Goal: Task Accomplishment & Management: Manage account settings

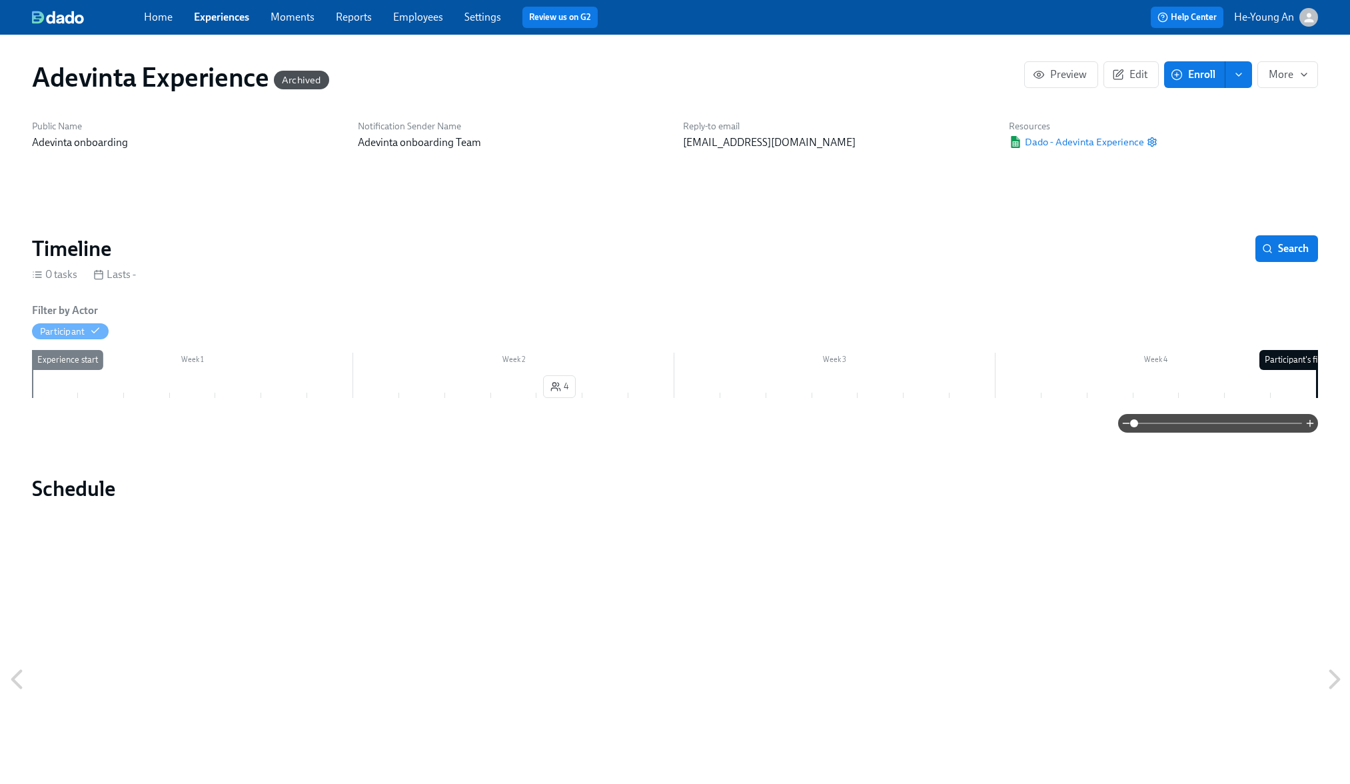
click at [233, 12] on link "Experiences" at bounding box center [221, 17] width 55 height 13
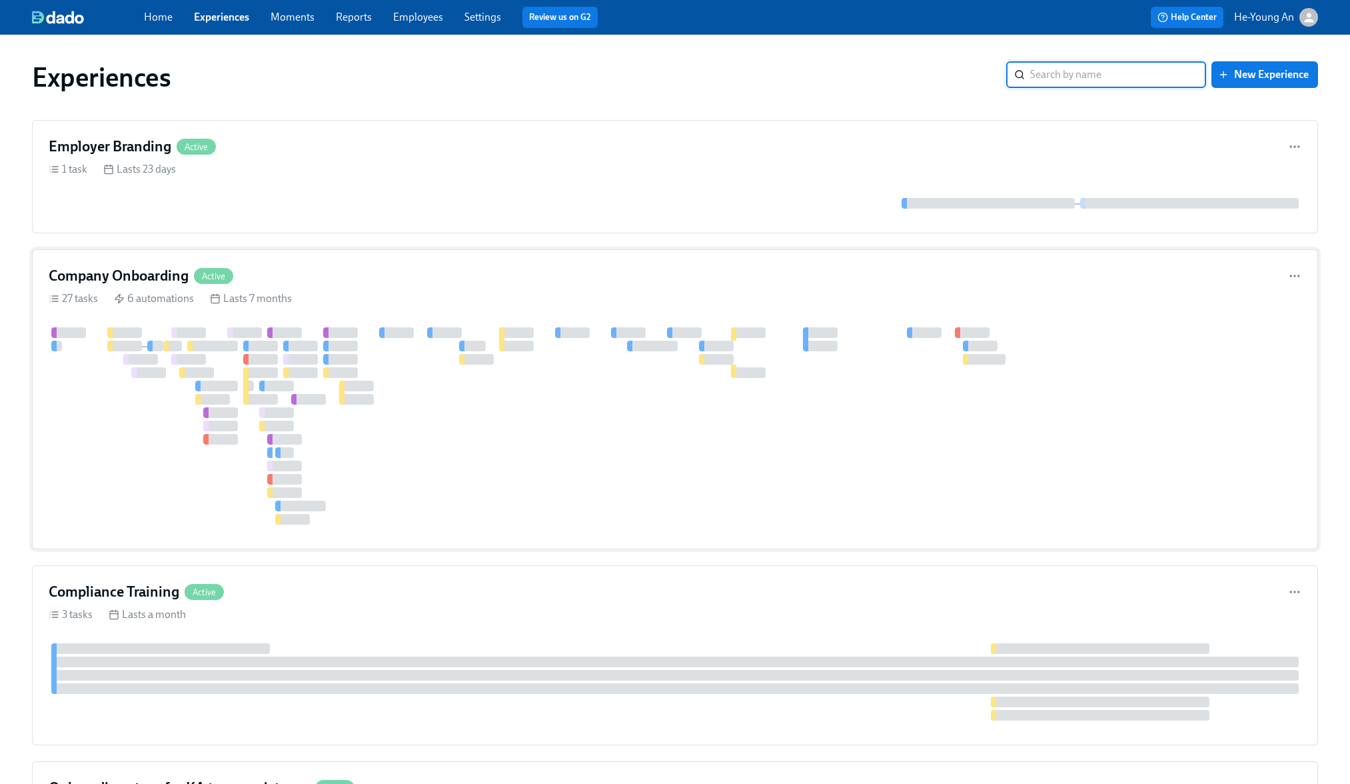
click at [455, 375] on div at bounding box center [917, 425] width 1736 height 197
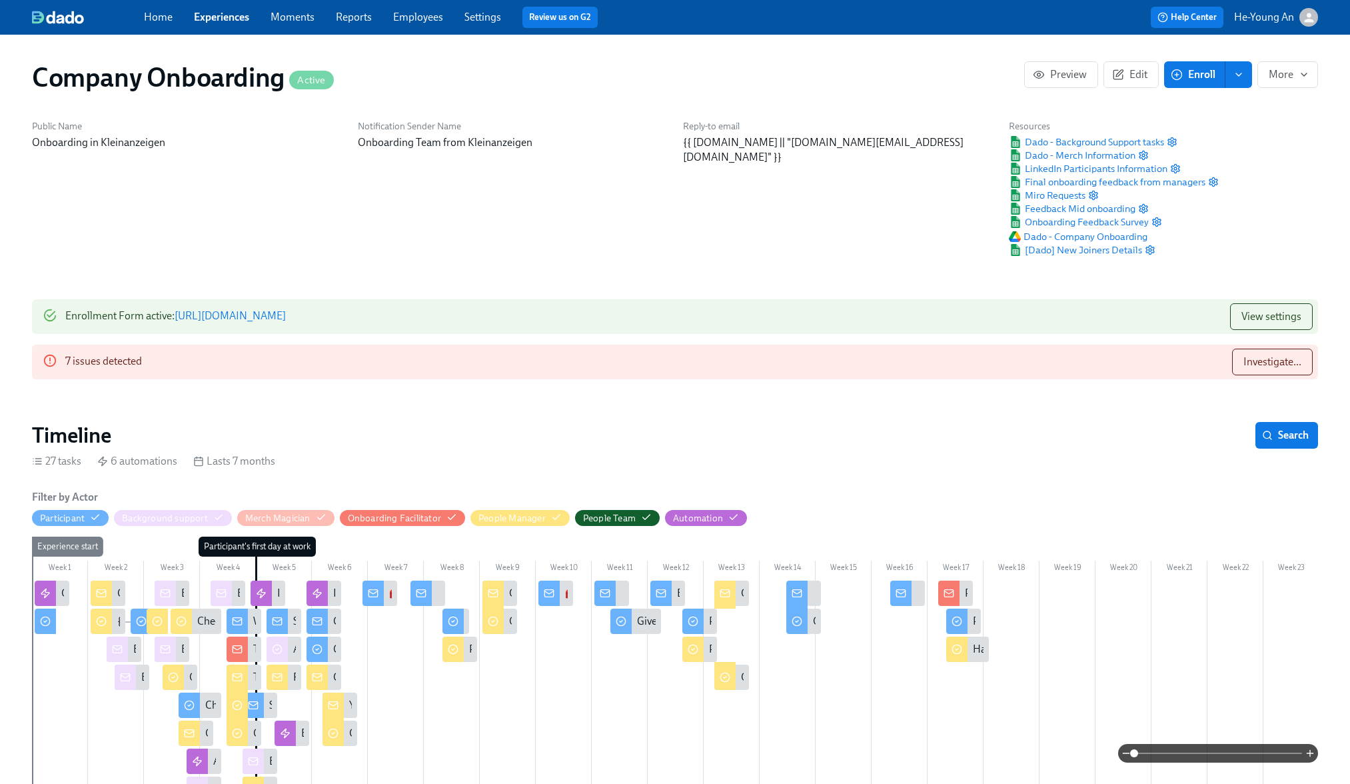
click at [444, 558] on div "Week 1 Week 2 Week 3 Week 4 Week 5 Week 6 Week 7 Week 8 Week 9 Week 10 Week 11 …" at bounding box center [675, 784] width 1286 height 495
click at [431, 621] on div at bounding box center [928, 791] width 1792 height 420
click at [205, 582] on div at bounding box center [928, 791] width 1792 height 420
click at [208, 615] on div "Check out the tasks you need to do 1 week before {{ participant.firstName }} fi…" at bounding box center [386, 621] width 379 height 15
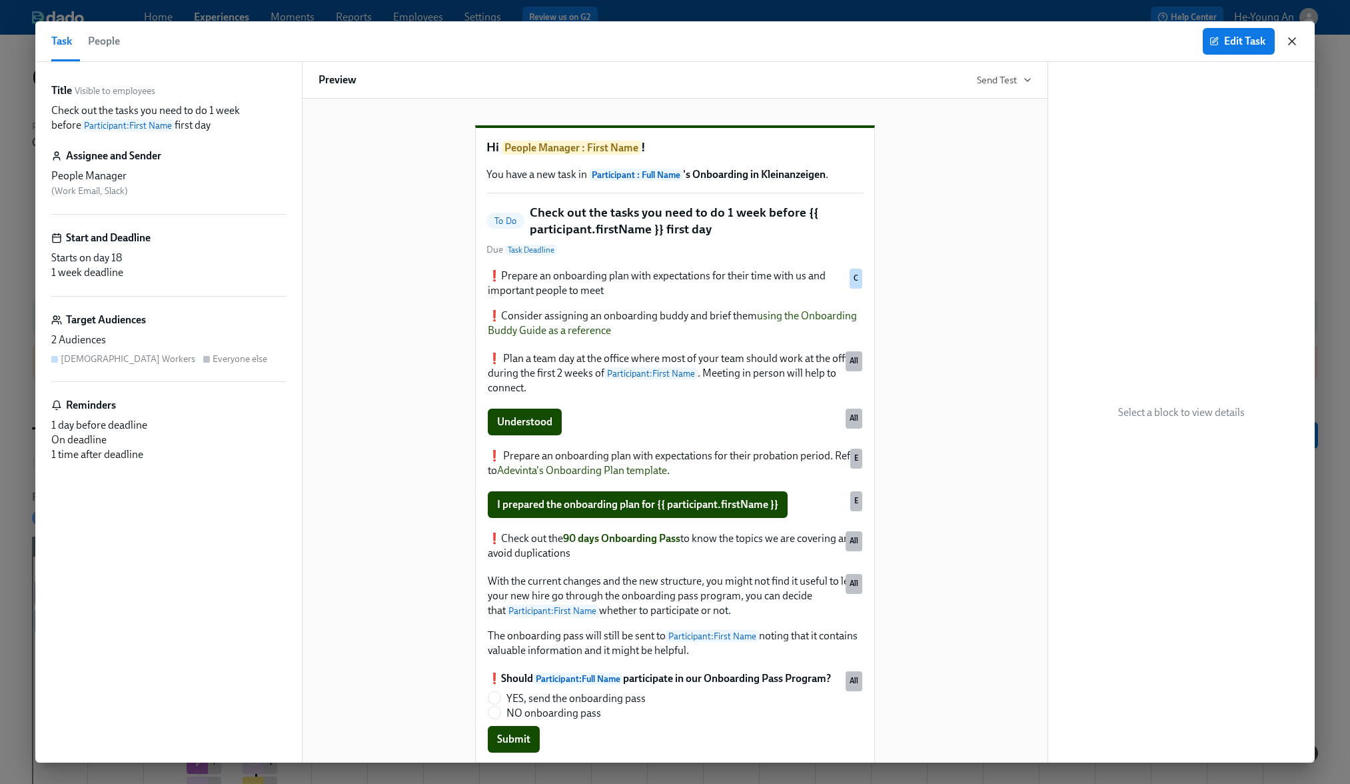
click at [1293, 41] on icon "button" at bounding box center [1292, 41] width 7 height 7
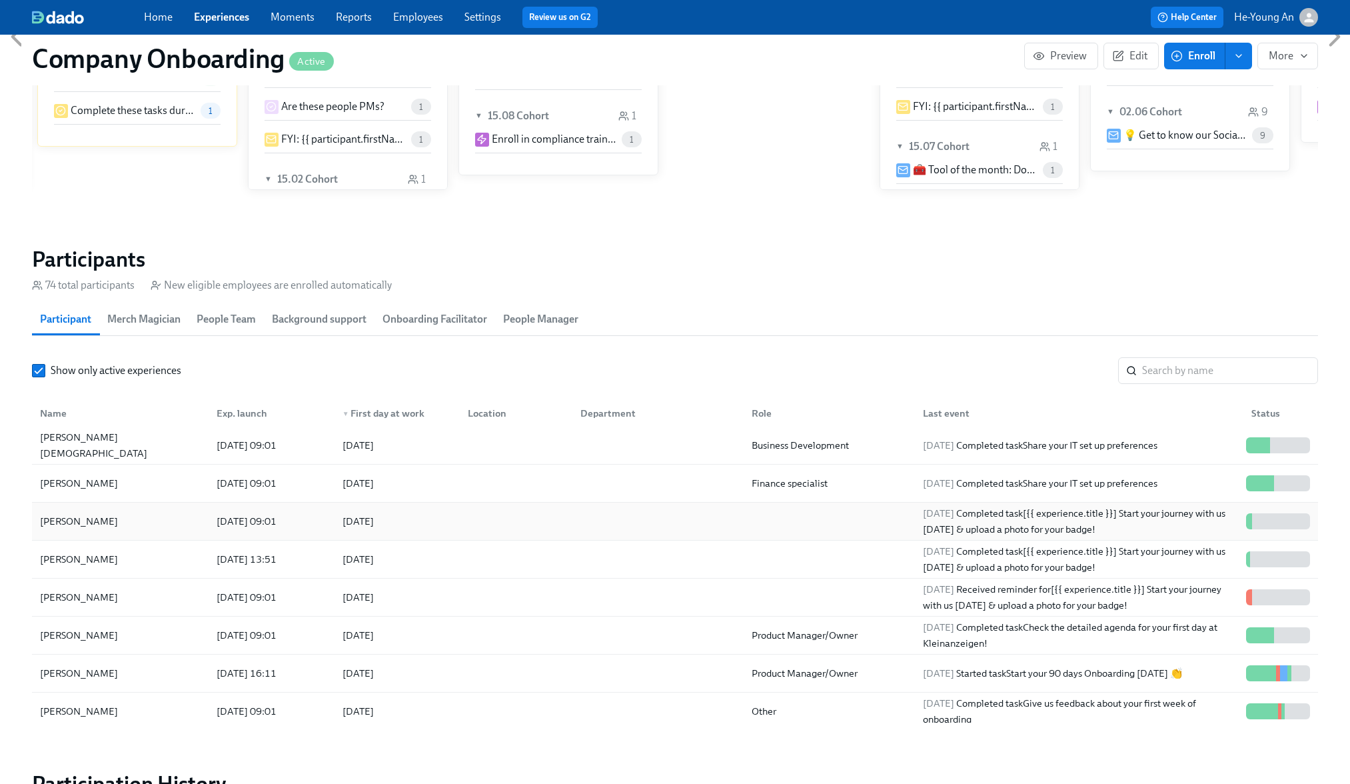
scroll to position [163, 0]
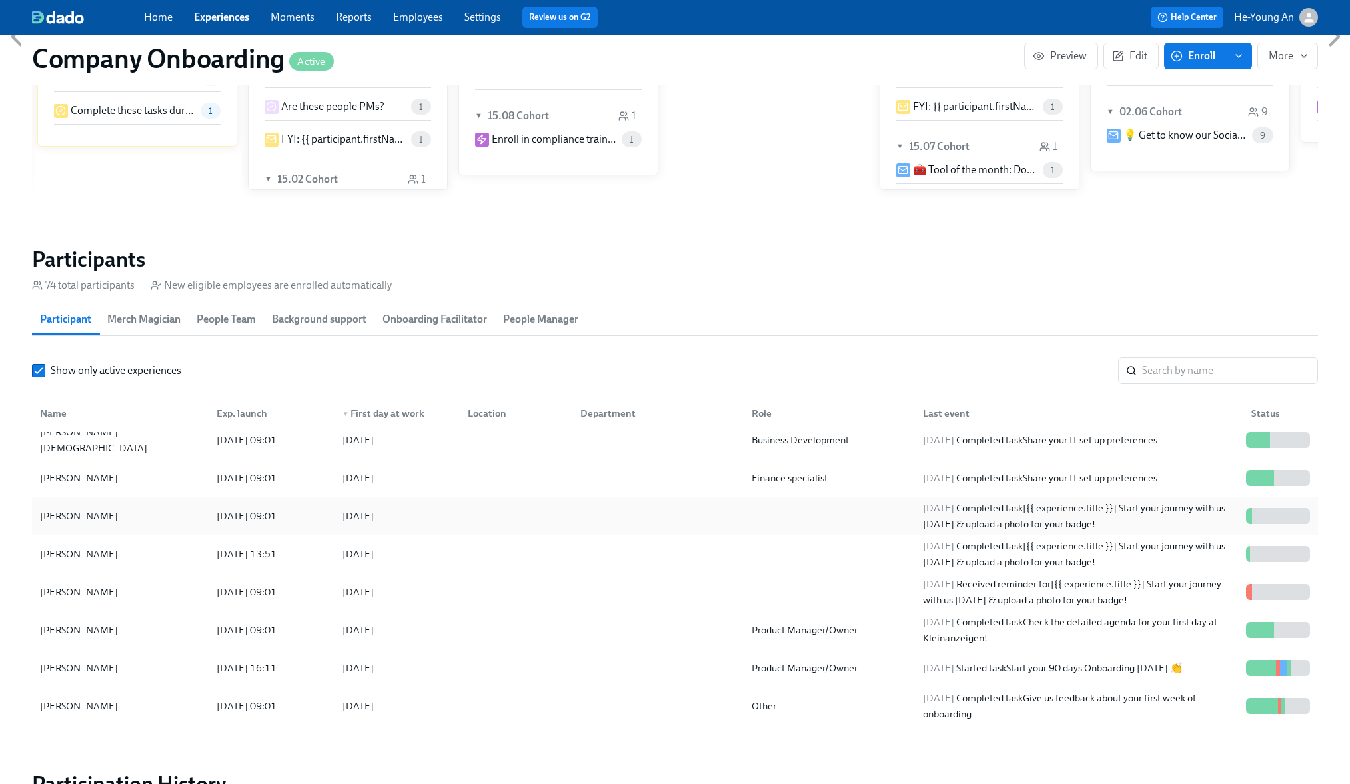
click at [137, 512] on div "[PERSON_NAME]" at bounding box center [120, 516] width 171 height 27
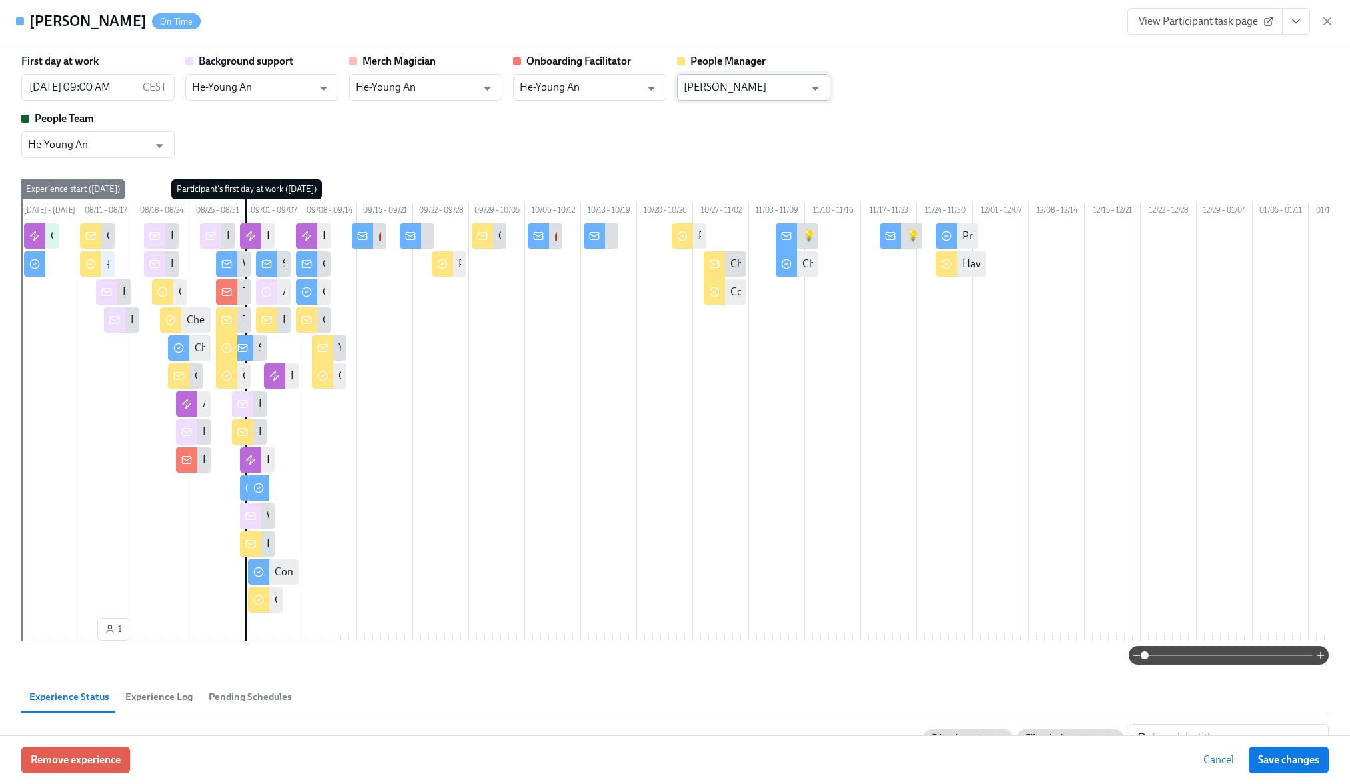
click at [740, 94] on input "[PERSON_NAME]" at bounding box center [744, 87] width 121 height 27
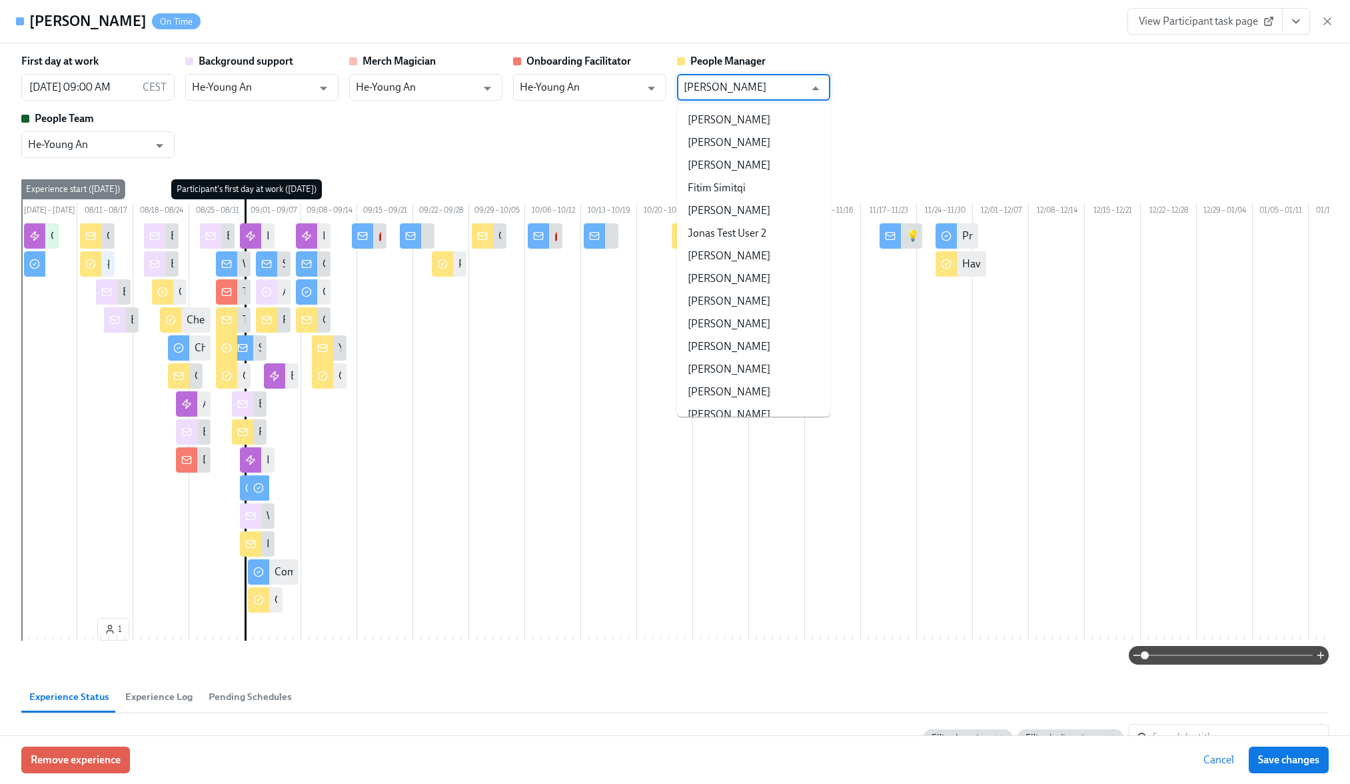
scroll to position [1349, 0]
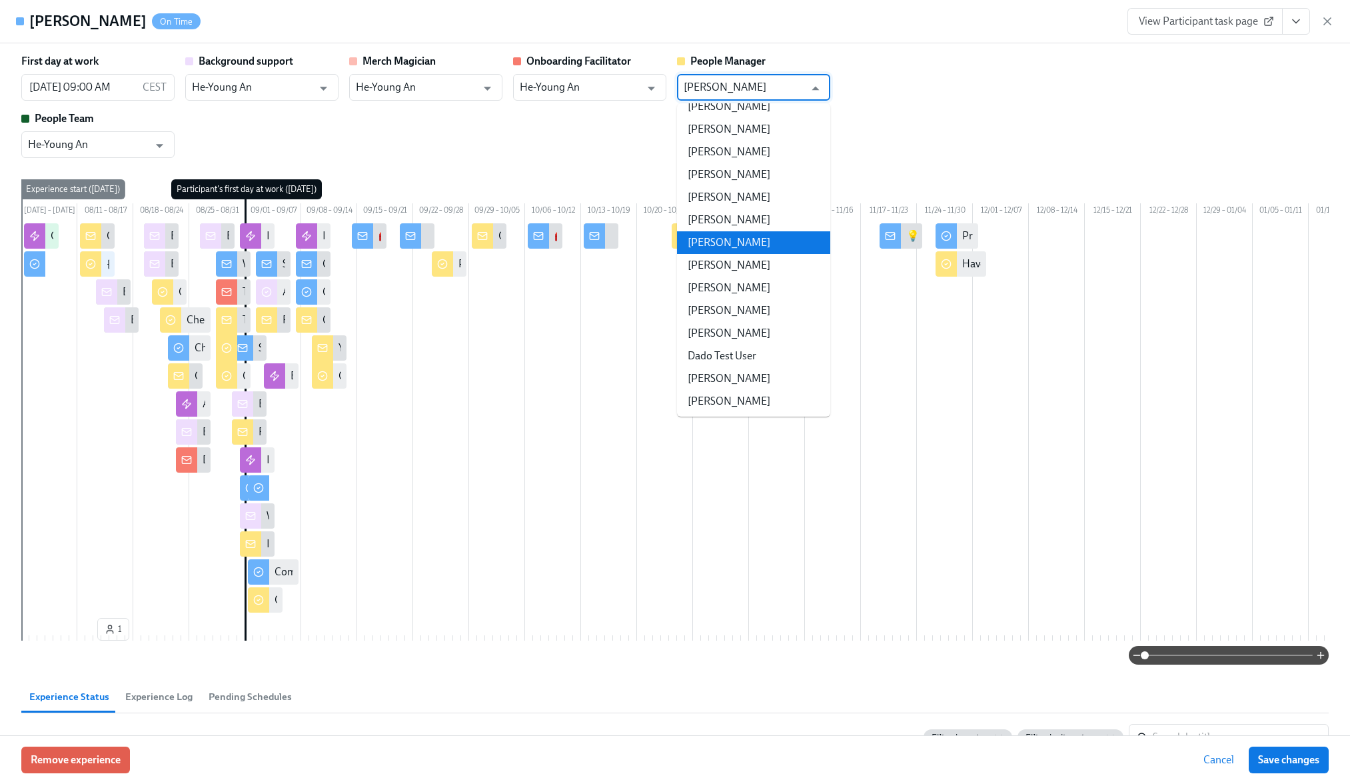
paste input "hilipp Breitkopf"
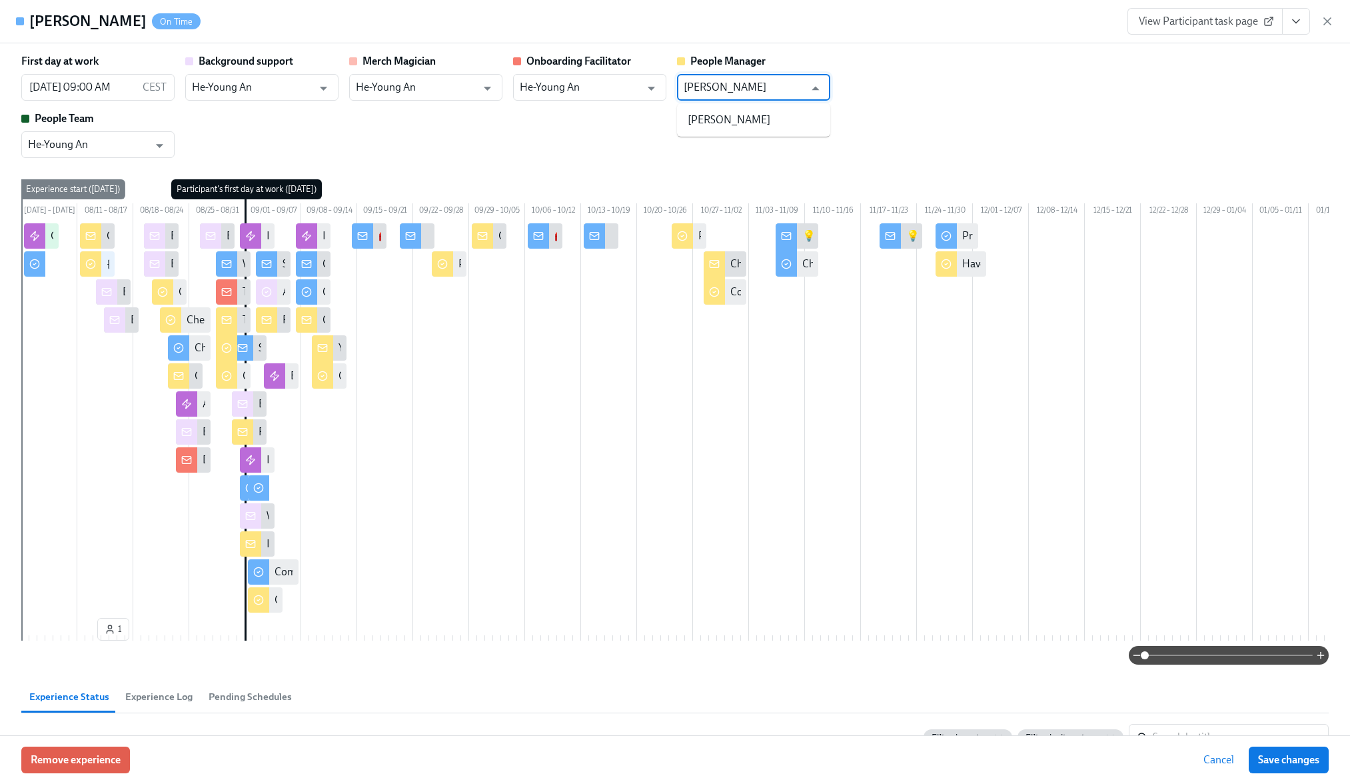
scroll to position [0, 0]
click at [767, 114] on li "[PERSON_NAME]" at bounding box center [753, 120] width 153 height 23
type input "[PERSON_NAME]"
click at [865, 95] on div "First day at work [DATE] 09:00 AM CEST ​ Background support He-Young An ​ Merch…" at bounding box center [675, 106] width 1308 height 104
click at [1303, 761] on span "Save changes" at bounding box center [1288, 759] width 61 height 13
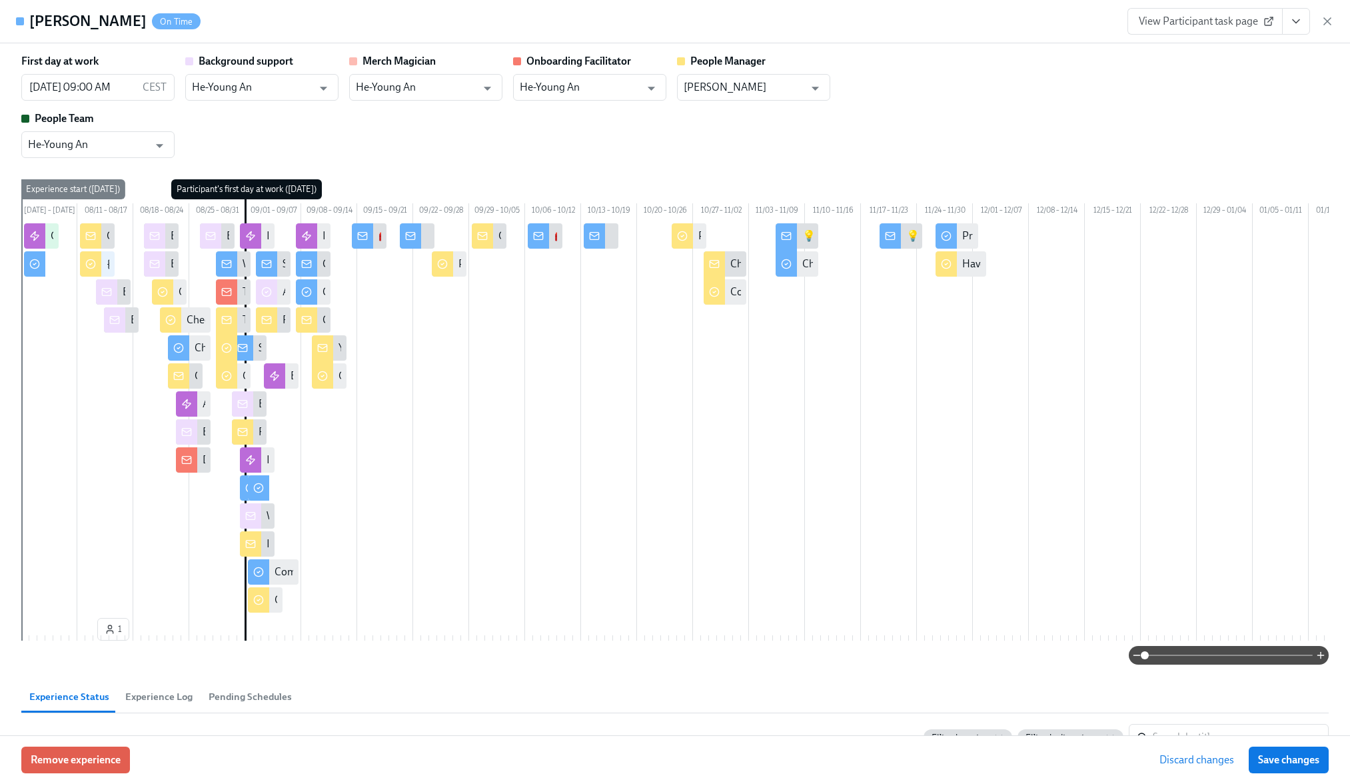
type input "[PERSON_NAME]"
click at [1224, 765] on span "Cancel" at bounding box center [1219, 759] width 31 height 13
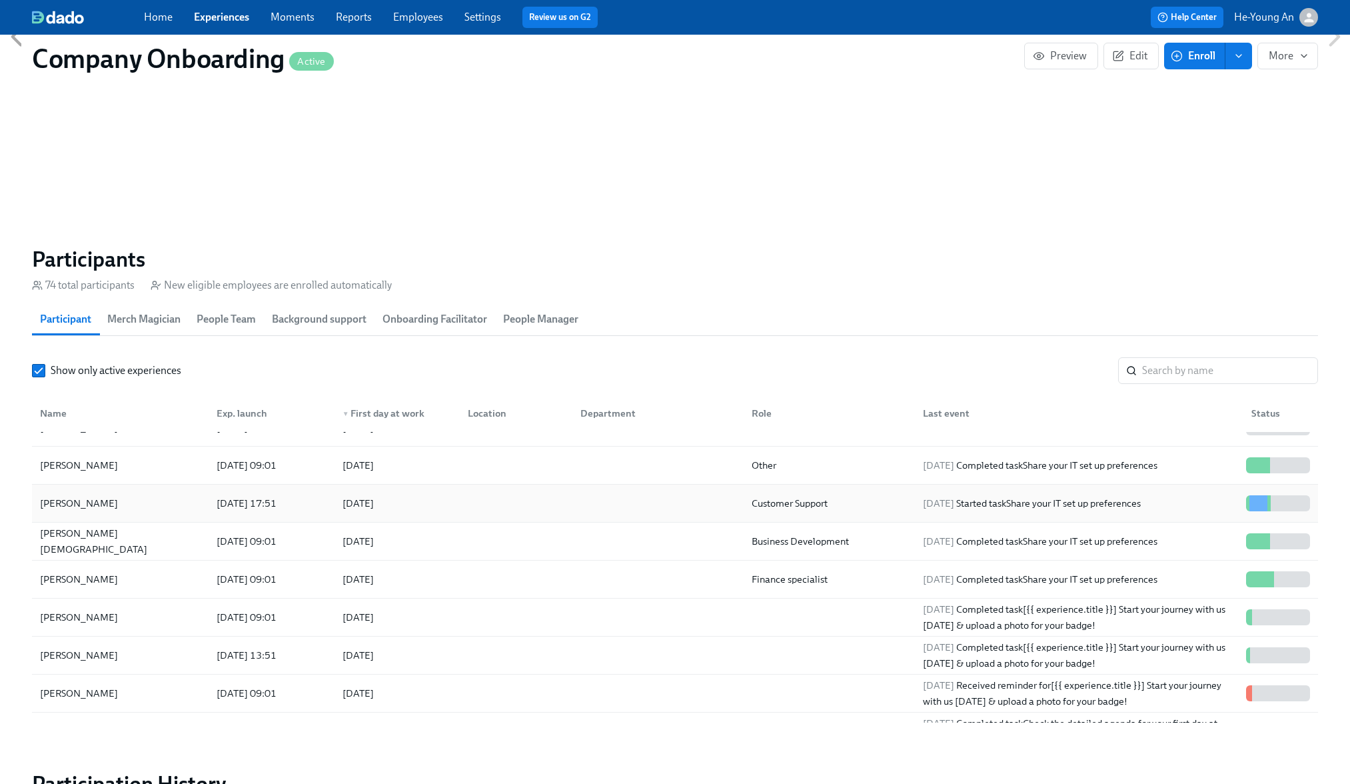
scroll to position [89, 0]
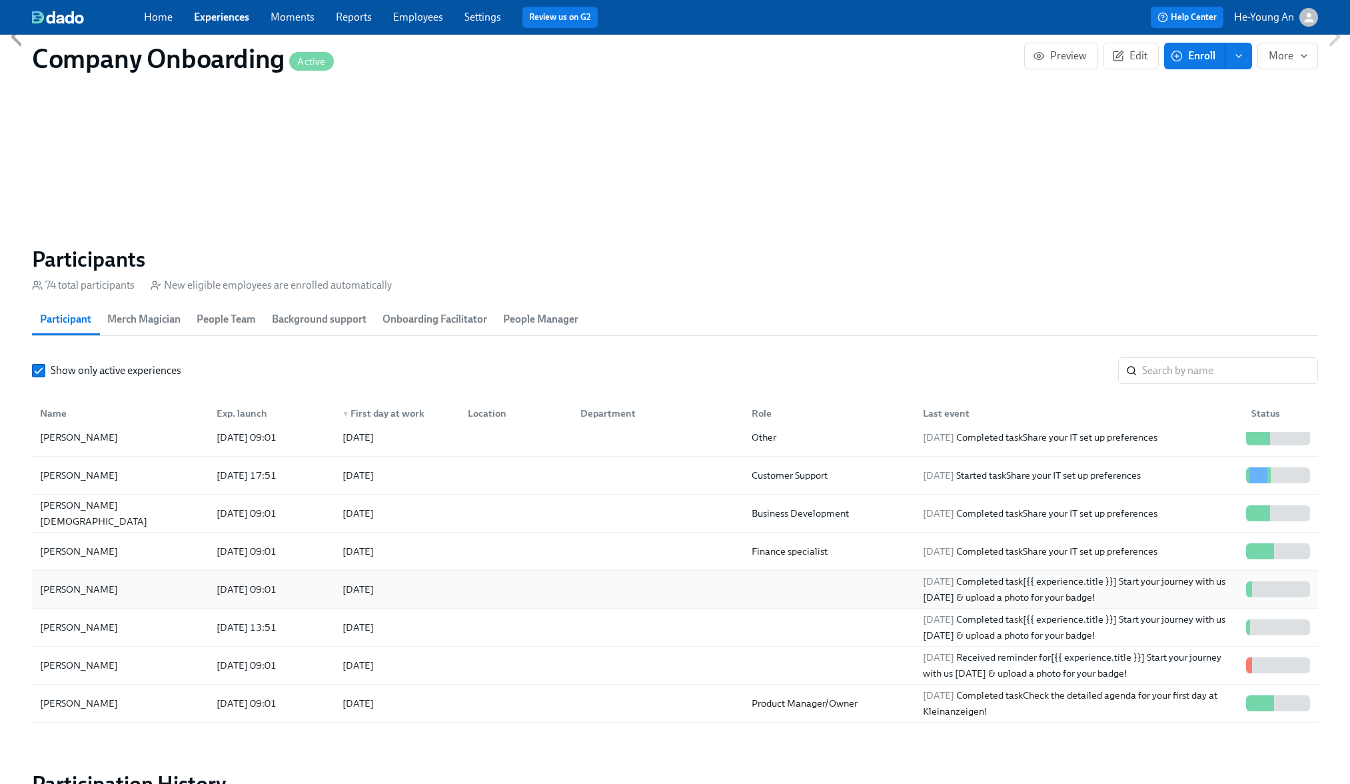
click at [123, 590] on div "[PERSON_NAME]" at bounding box center [79, 589] width 89 height 16
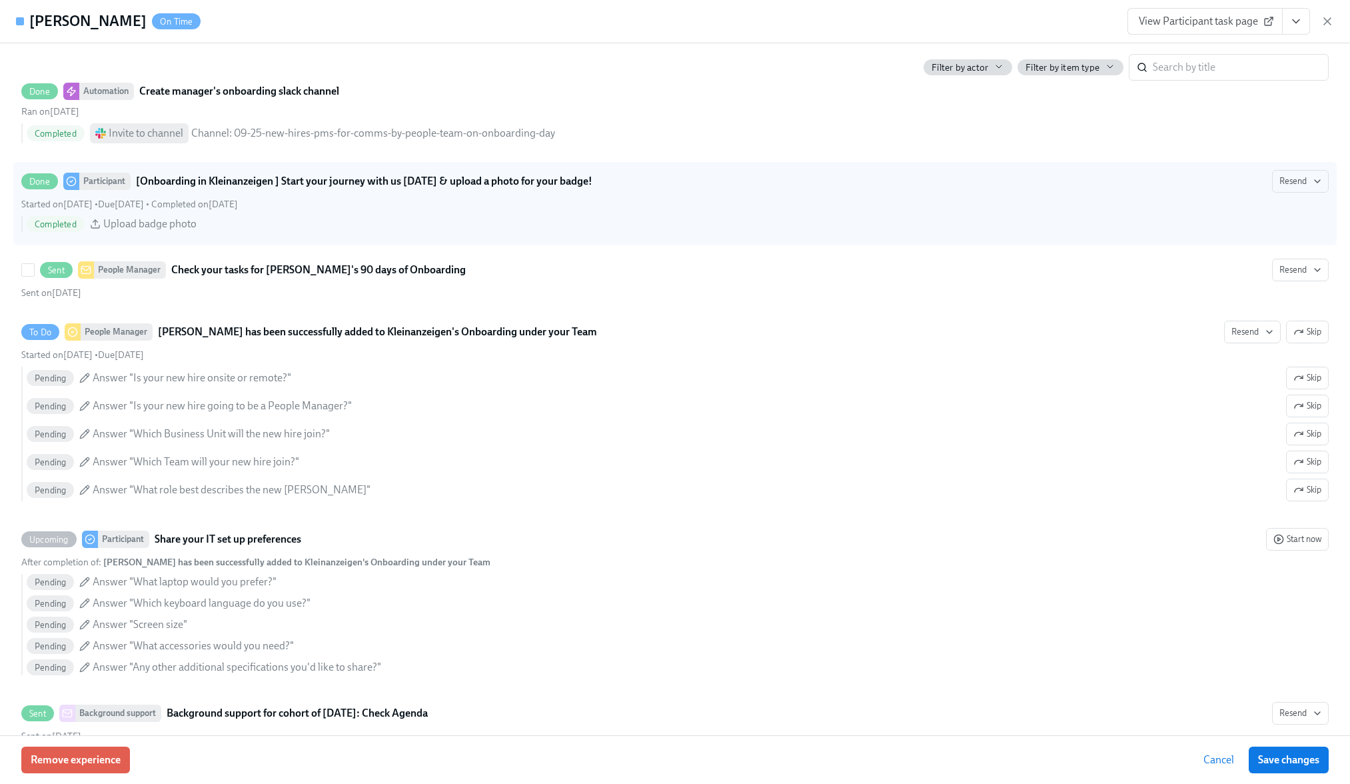
scroll to position [688, 0]
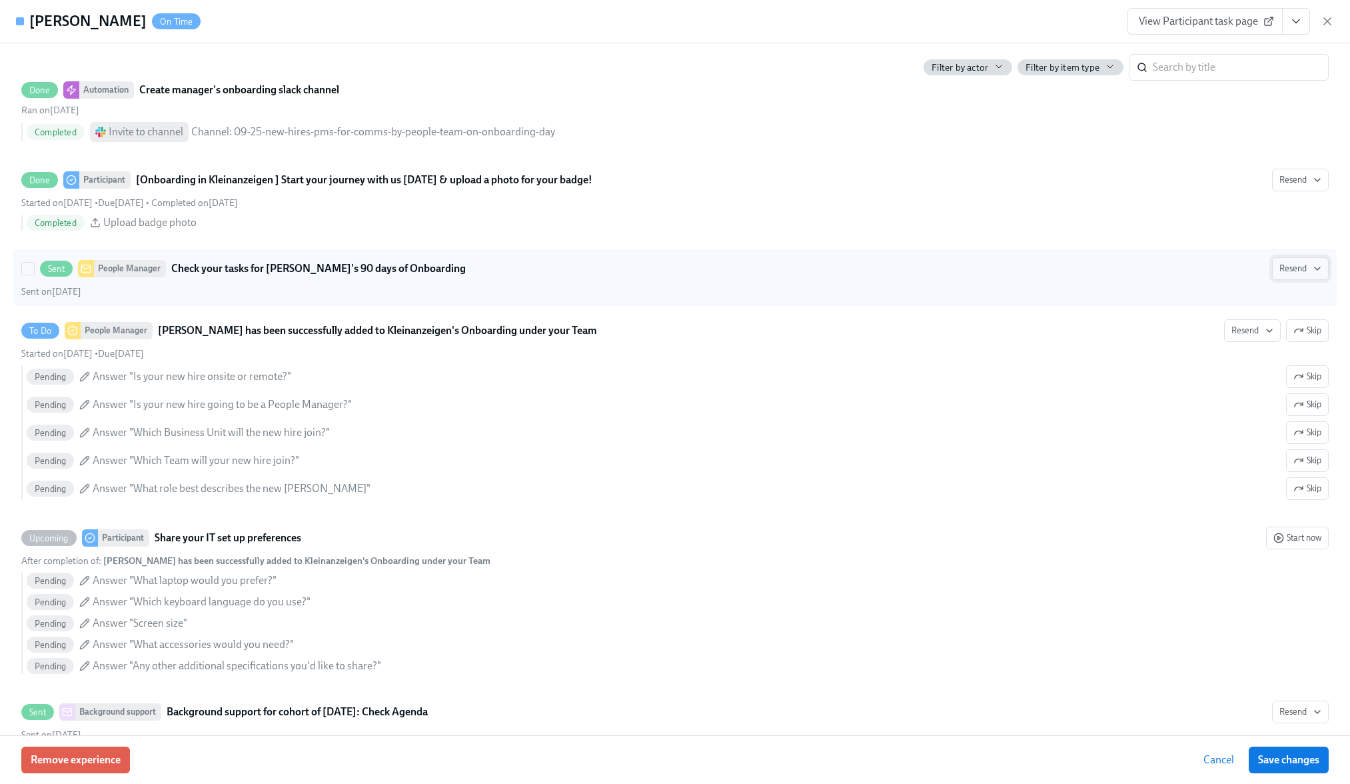
click at [1304, 275] on span "Resend" at bounding box center [1301, 268] width 42 height 13
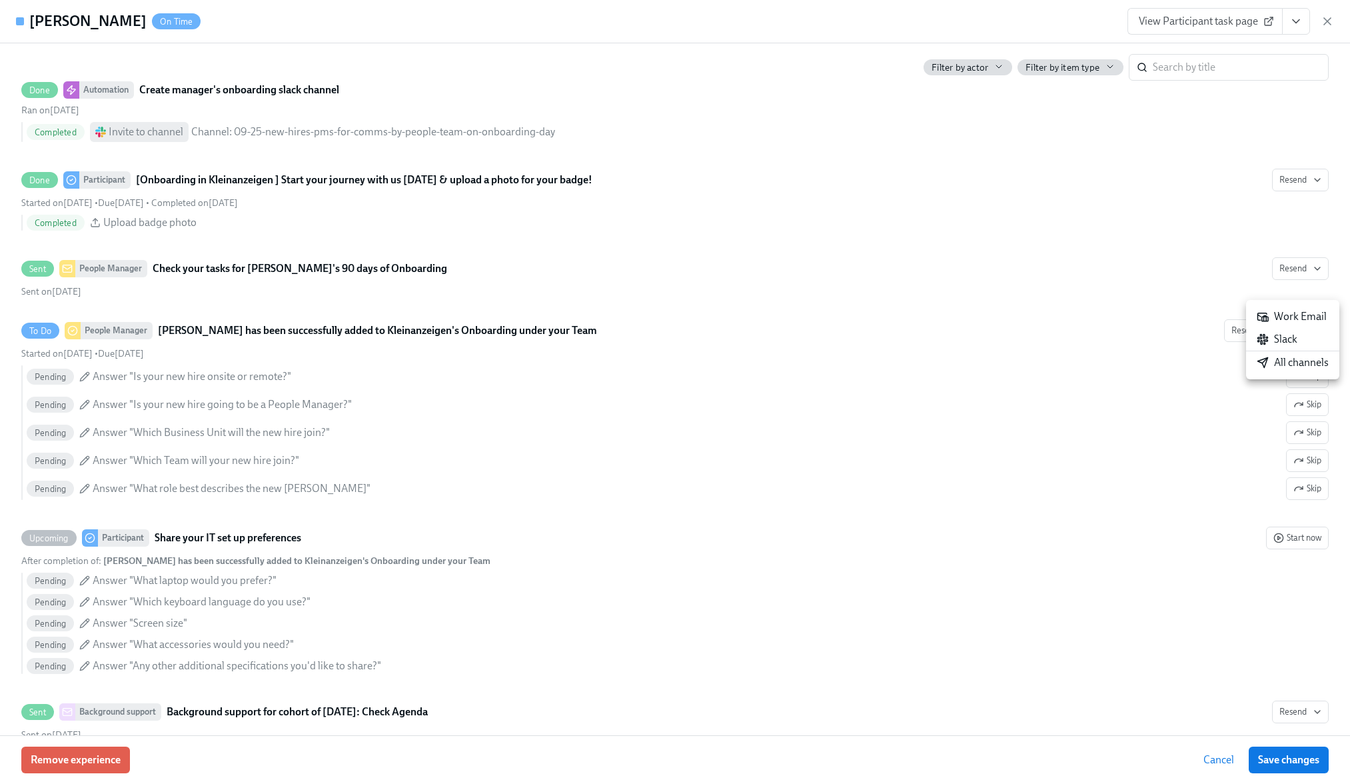
click at [985, 300] on div at bounding box center [675, 392] width 1350 height 784
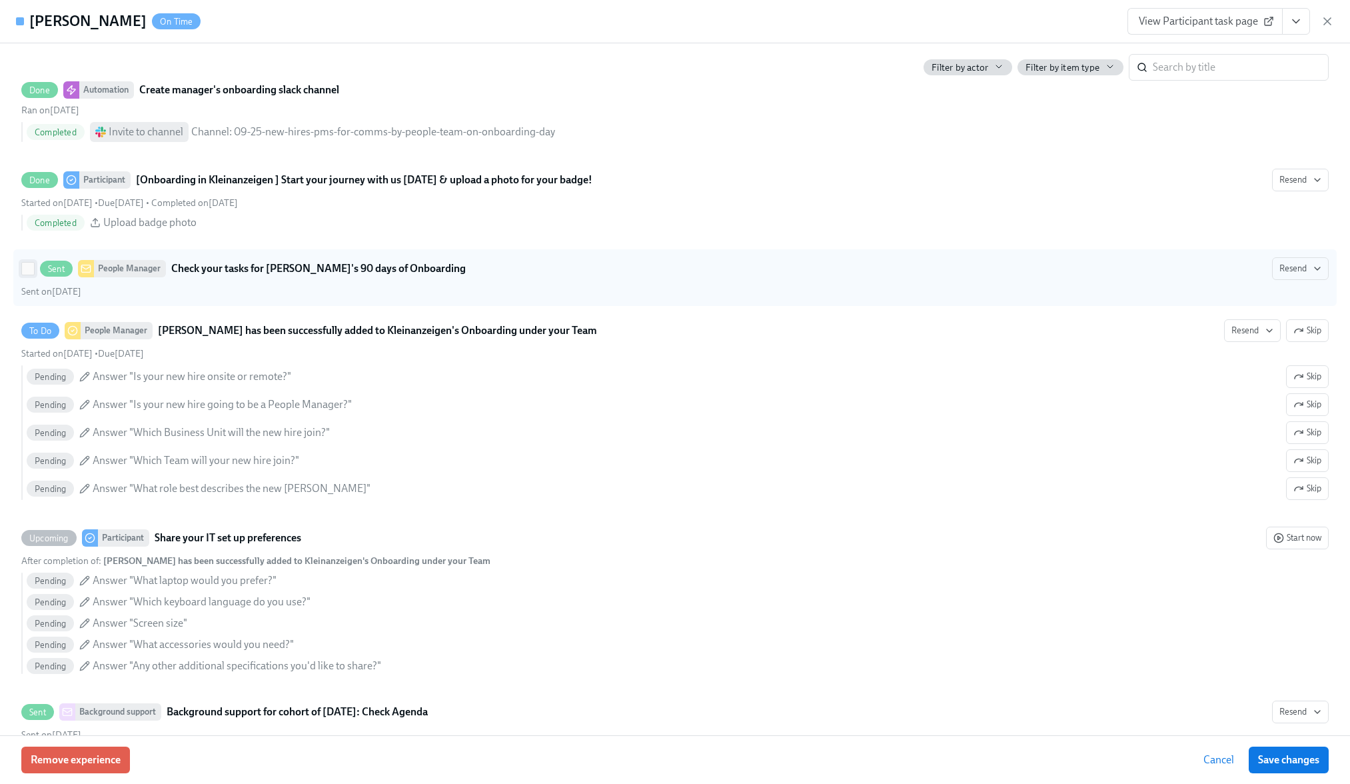
click at [33, 275] on input "Sent People Manager Check your tasks for [PERSON_NAME]'s 90 days of Onboarding …" at bounding box center [28, 269] width 12 height 12
checkbox input "true"
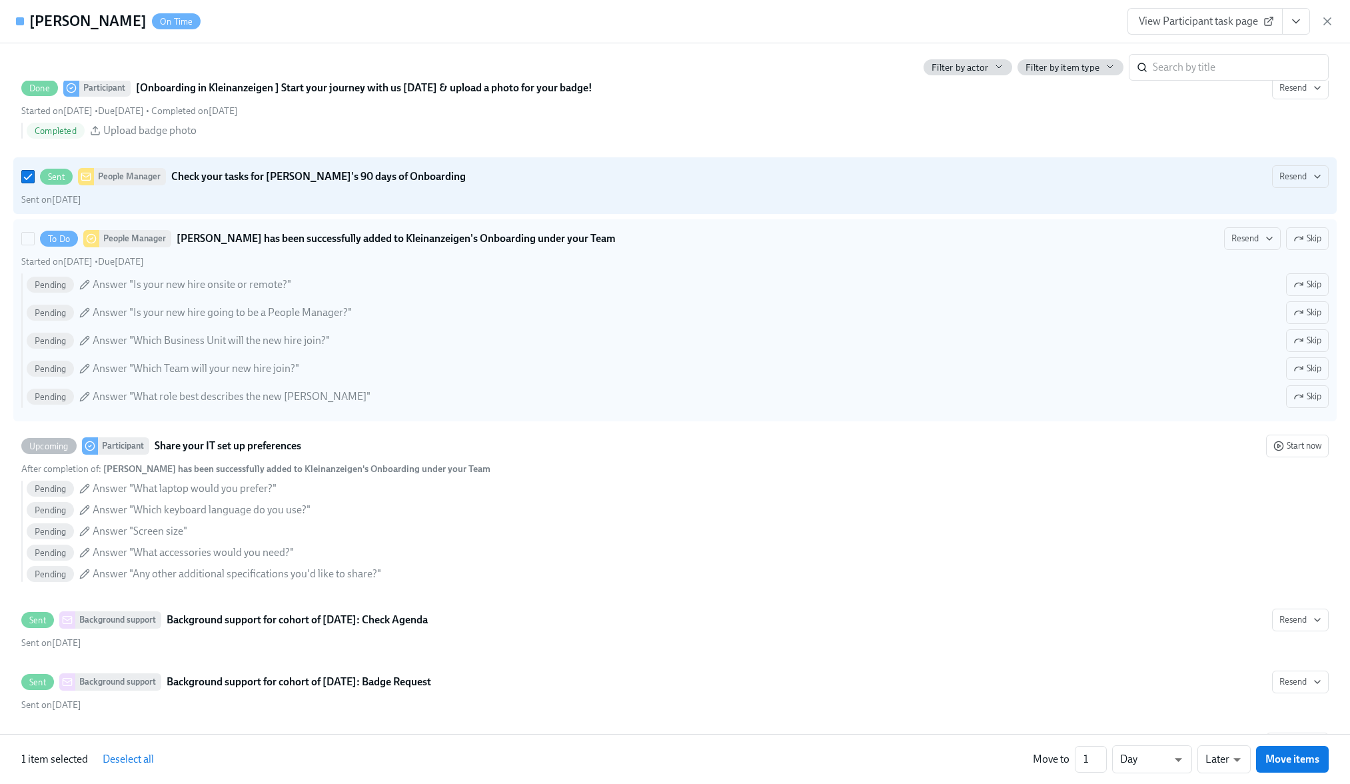
scroll to position [782, 0]
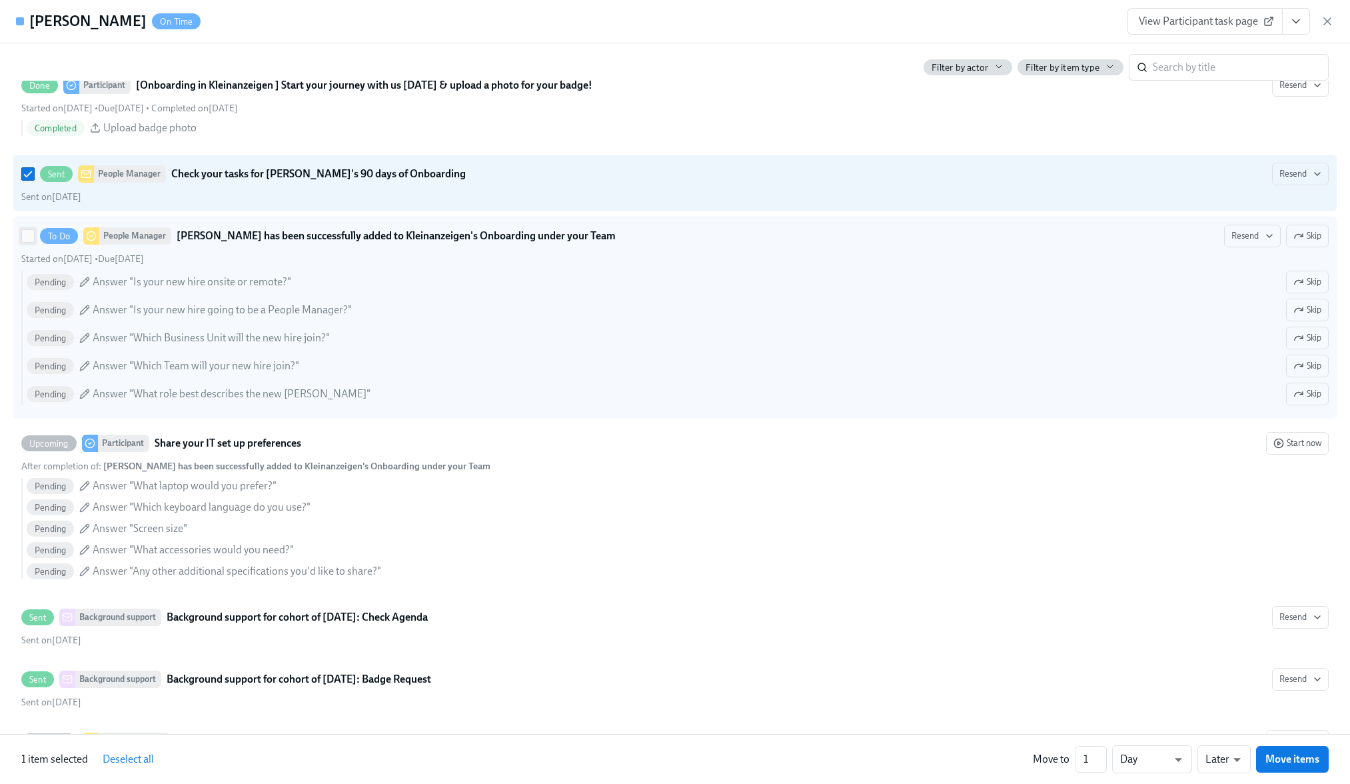
click at [28, 242] on input "To Do People Manager [PERSON_NAME] has been successfully added to Kleinanzeigen…" at bounding box center [28, 236] width 12 height 12
checkbox input "true"
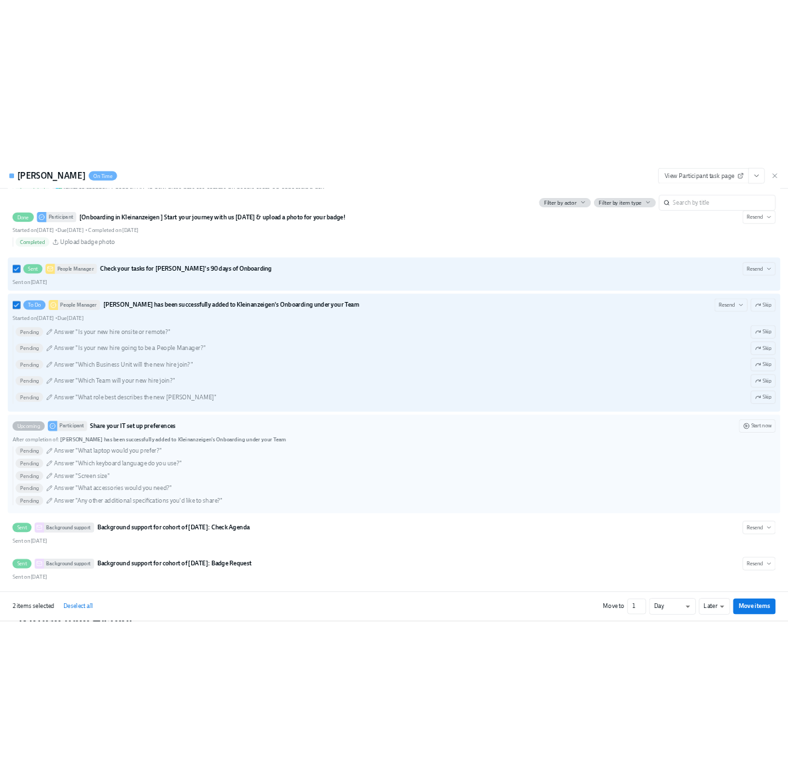
scroll to position [683, 0]
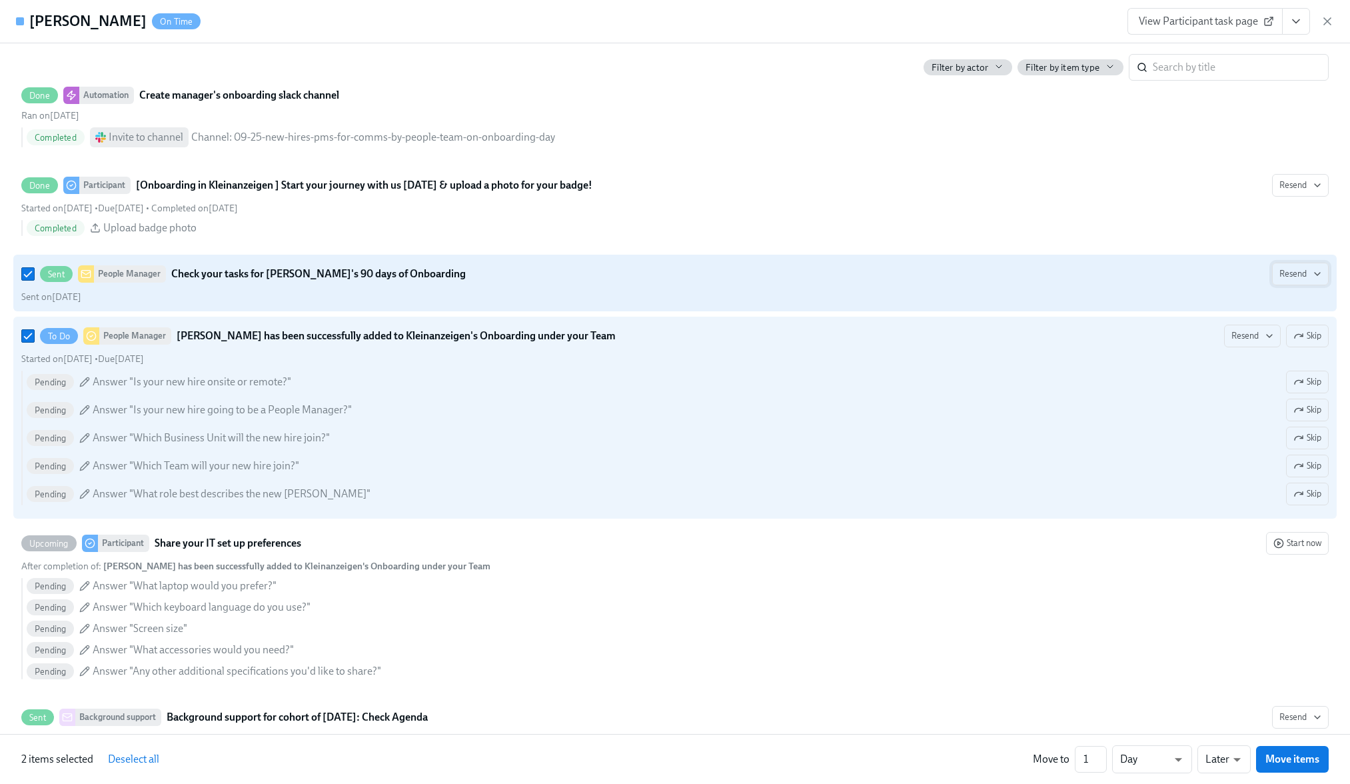
click at [1295, 281] on span "Resend" at bounding box center [1301, 273] width 42 height 13
click at [1300, 367] on div "All channels" at bounding box center [1293, 368] width 72 height 15
click at [1270, 341] on icon "button" at bounding box center [1269, 336] width 11 height 11
click at [1285, 430] on div "All channels" at bounding box center [1270, 430] width 72 height 15
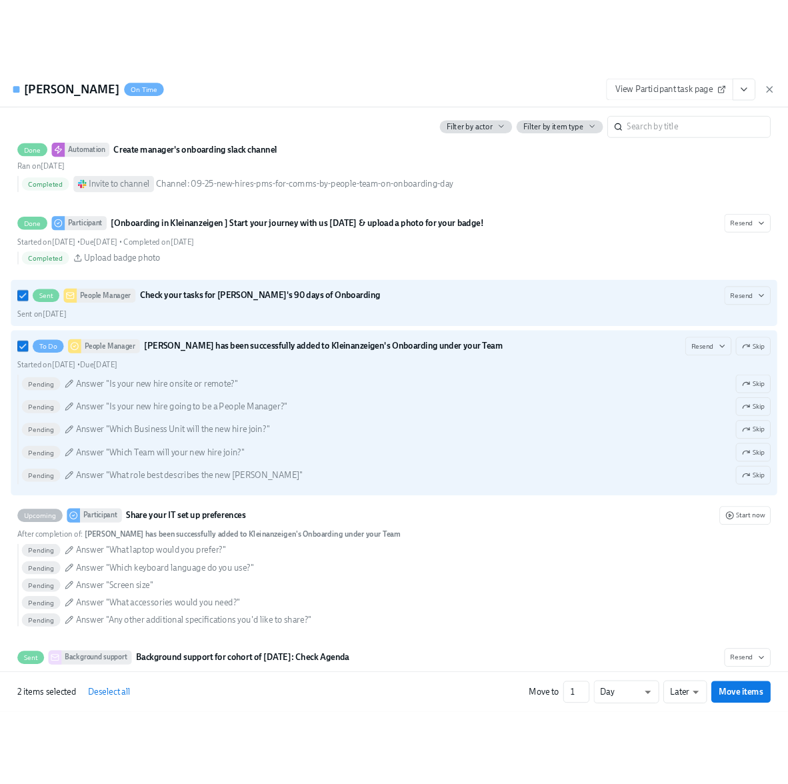
scroll to position [659, 0]
